Goal: Check status: Check status

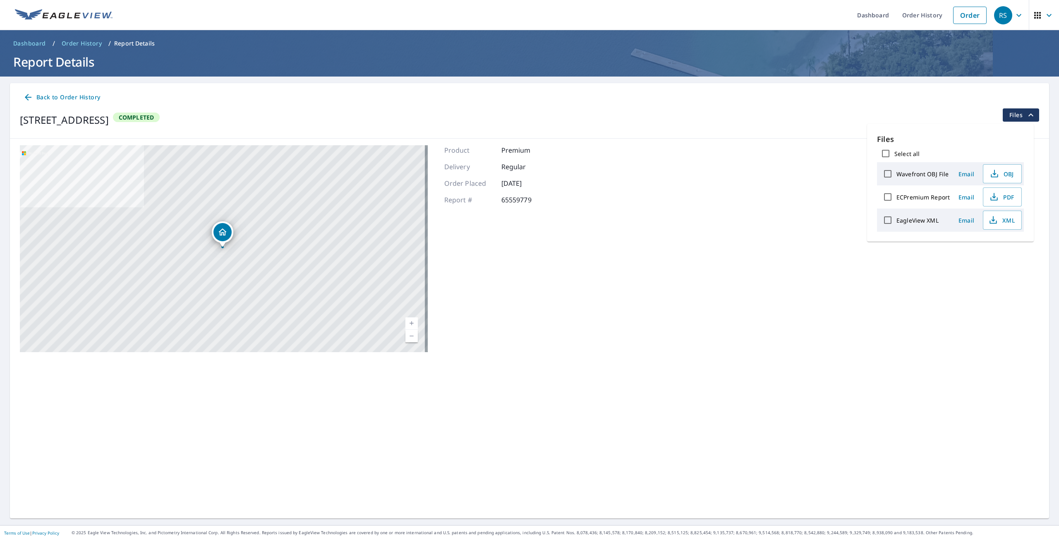
click at [79, 43] on span "Order History" at bounding box center [82, 43] width 40 height 8
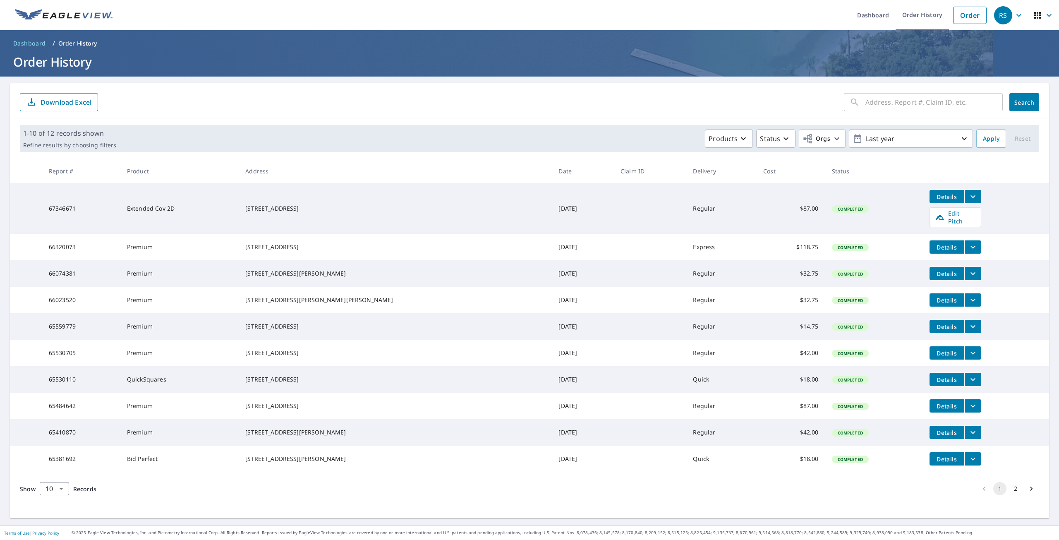
click at [934, 195] on span "Details" at bounding box center [946, 197] width 25 height 8
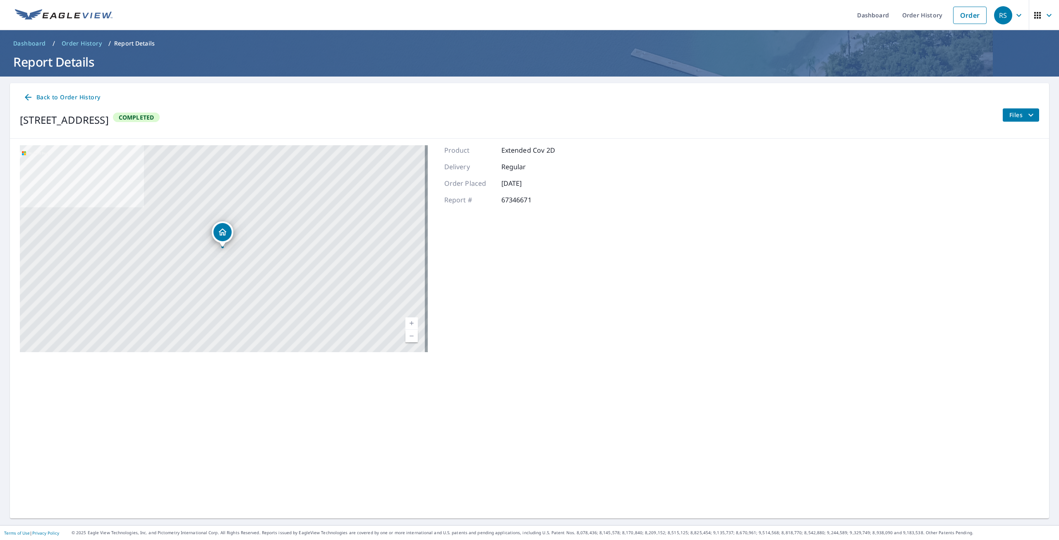
click at [1027, 117] on icon "filesDropdownBtn-67346671" at bounding box center [1031, 115] width 10 height 10
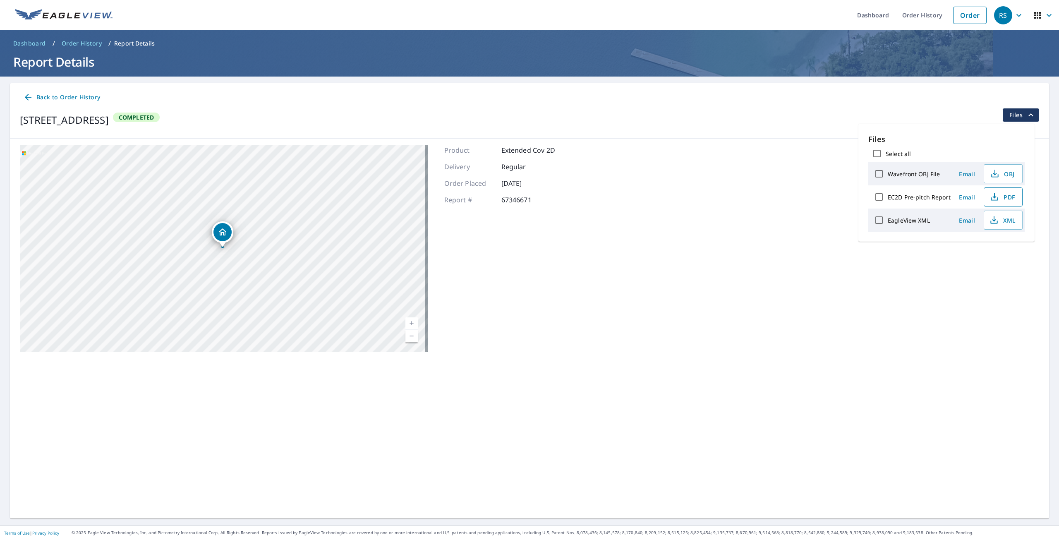
click at [994, 195] on icon "button" at bounding box center [994, 197] width 10 height 10
click at [431, 236] on div "[STREET_ADDRESS] Aerial Road A standard road map Aerial A detailed look from ab…" at bounding box center [529, 249] width 1039 height 220
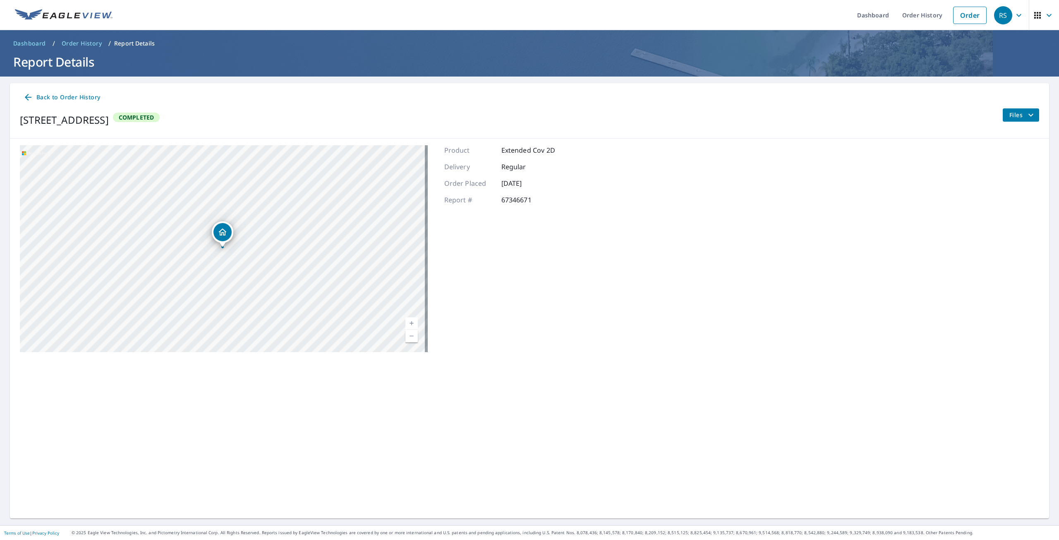
click at [88, 95] on span "Back to Order History" at bounding box center [61, 97] width 77 height 10
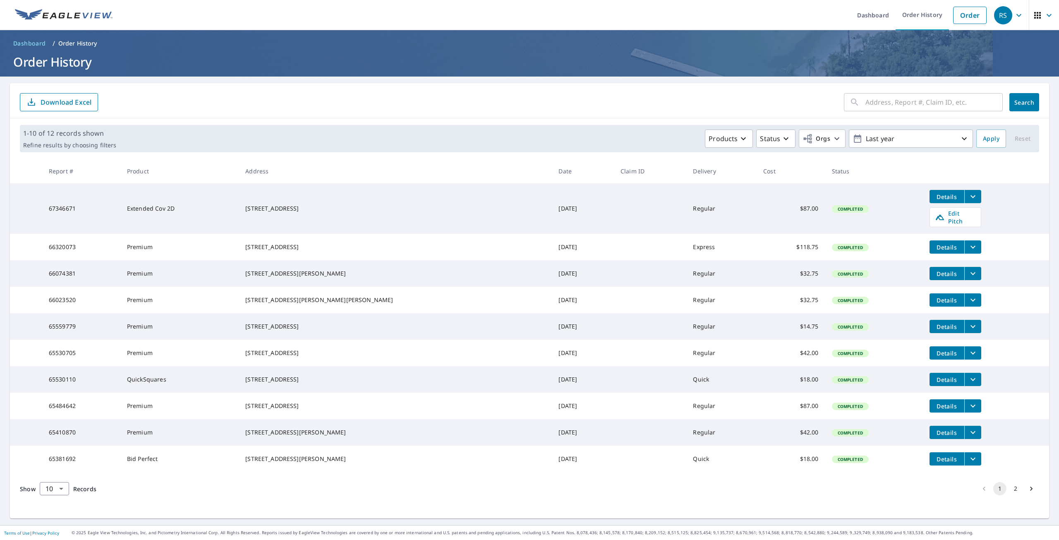
click at [968, 200] on icon "filesDropdownBtn-67346671" at bounding box center [973, 197] width 10 height 10
click at [934, 196] on span "Details" at bounding box center [946, 197] width 25 height 8
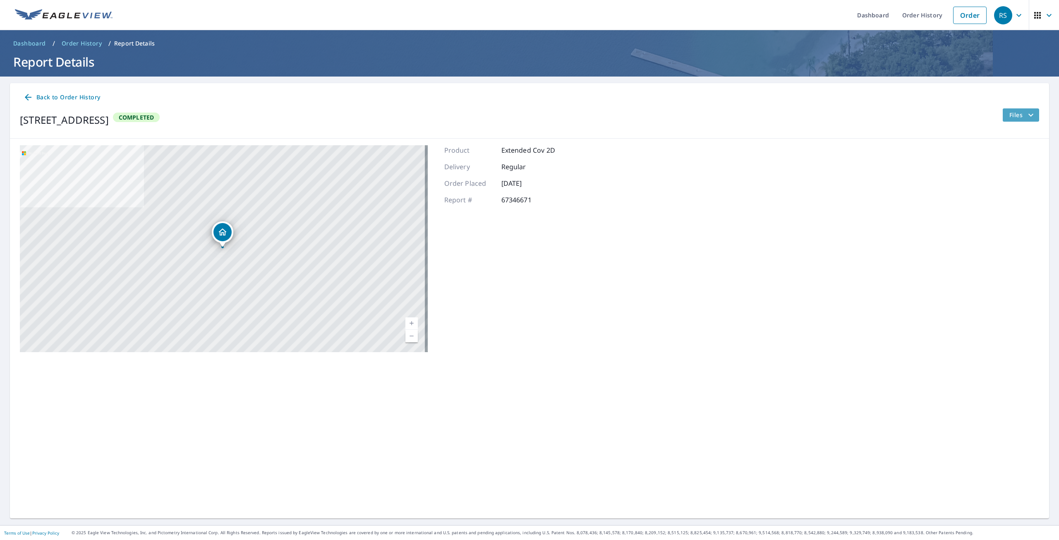
click at [1009, 117] on span "Files" at bounding box center [1022, 115] width 26 height 10
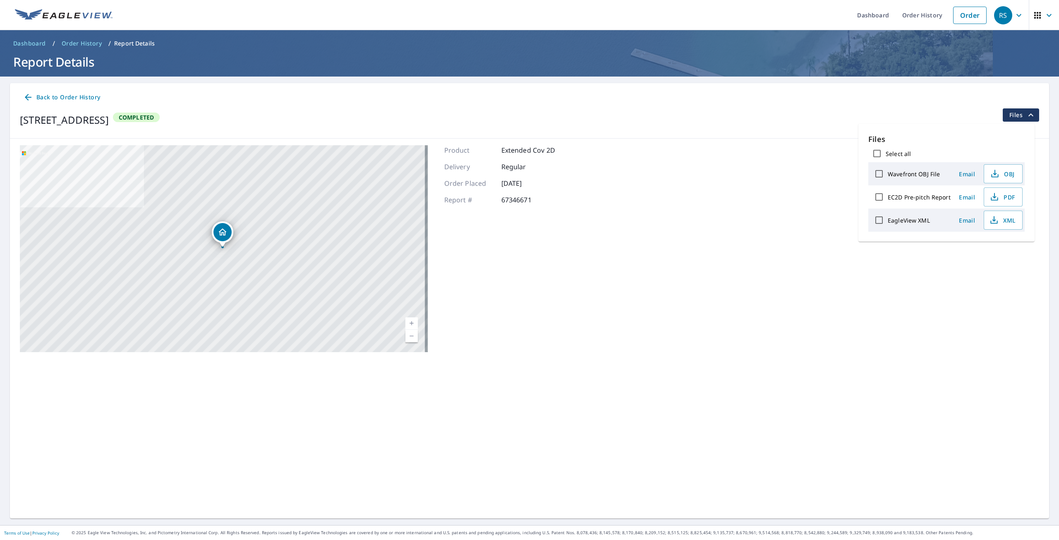
click at [736, 239] on div "[STREET_ADDRESS] Aerial Road A standard road map Aerial A detailed look from ab…" at bounding box center [529, 249] width 1039 height 220
